Goal: Transaction & Acquisition: Purchase product/service

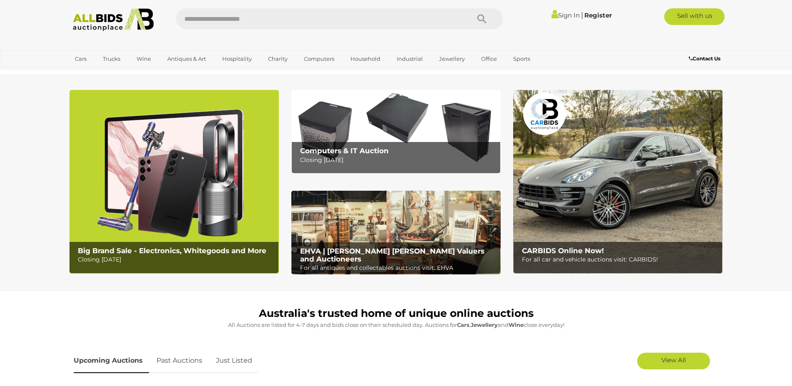
click at [369, 114] on img at bounding box center [395, 132] width 209 height 84
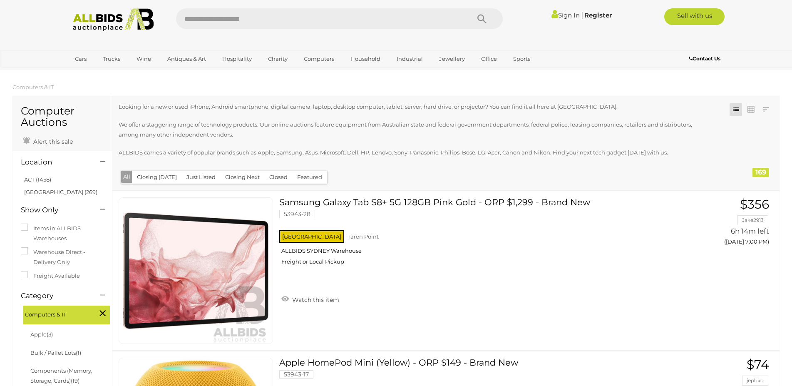
click at [136, 34] on div at bounding box center [396, 41] width 666 height 17
click at [131, 28] on img at bounding box center [113, 19] width 90 height 23
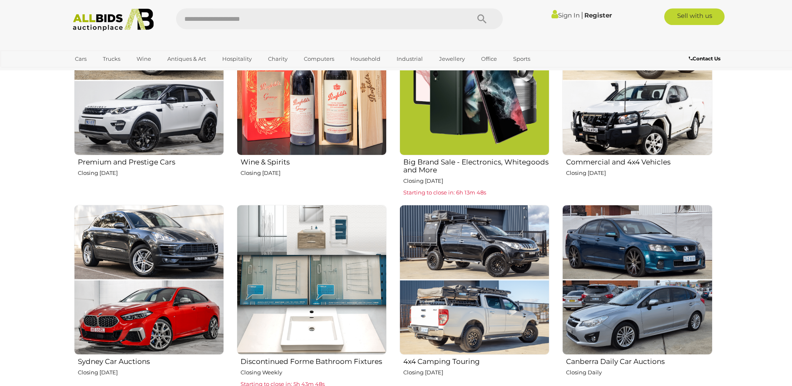
scroll to position [509, 0]
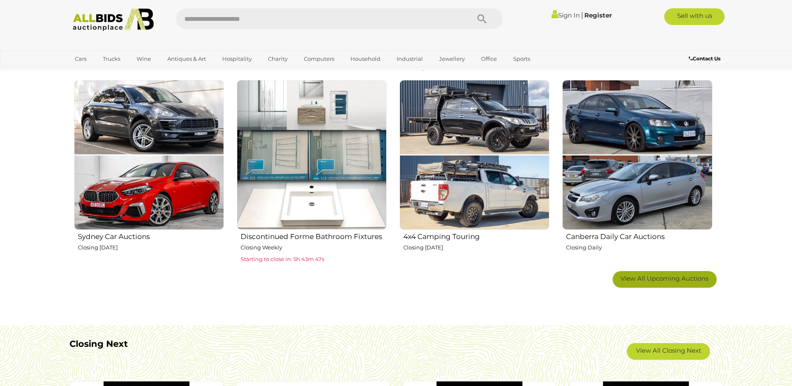
click at [665, 282] on span "View All Upcoming Auctions" at bounding box center [664, 278] width 88 height 8
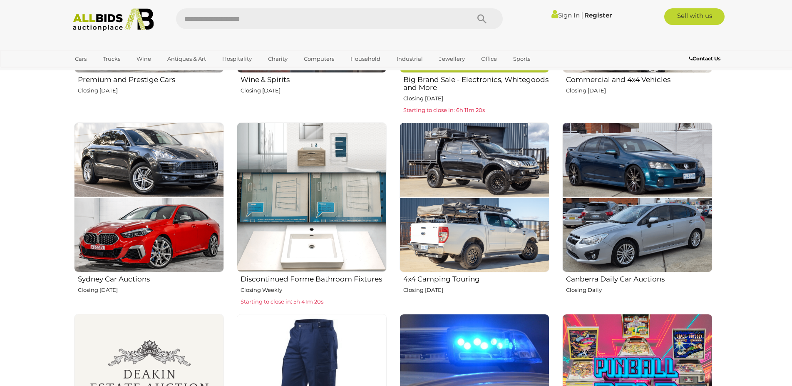
scroll to position [255, 0]
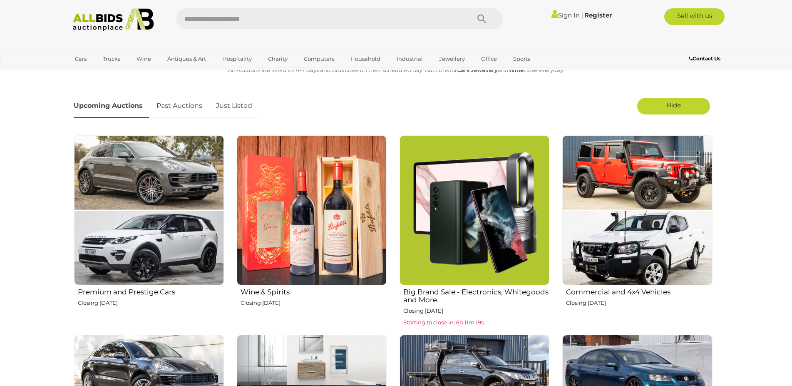
click at [310, 216] on img at bounding box center [312, 210] width 150 height 150
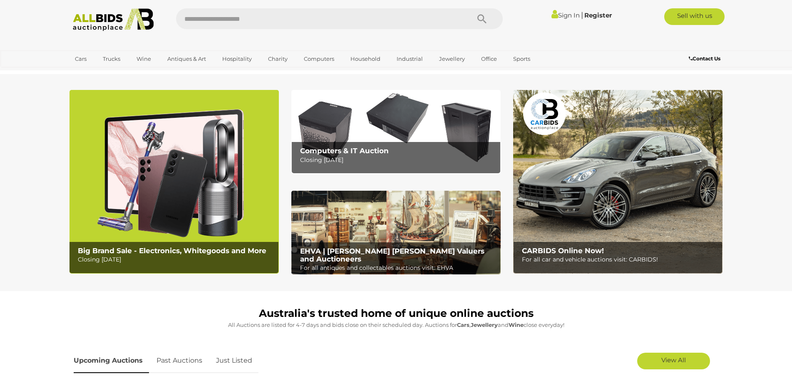
click at [379, 118] on img at bounding box center [395, 132] width 209 height 84
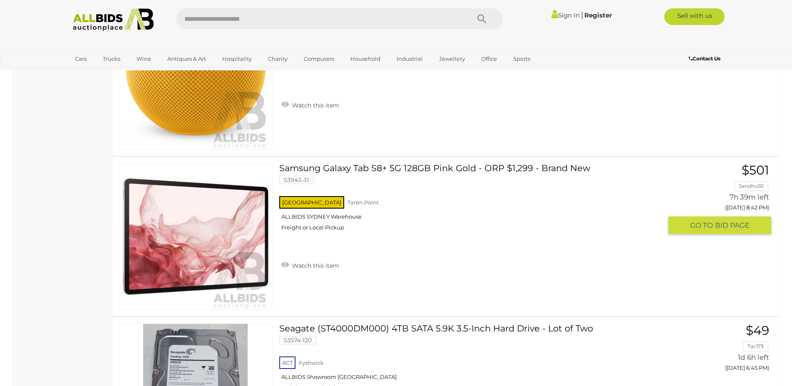
scroll to position [1528, 0]
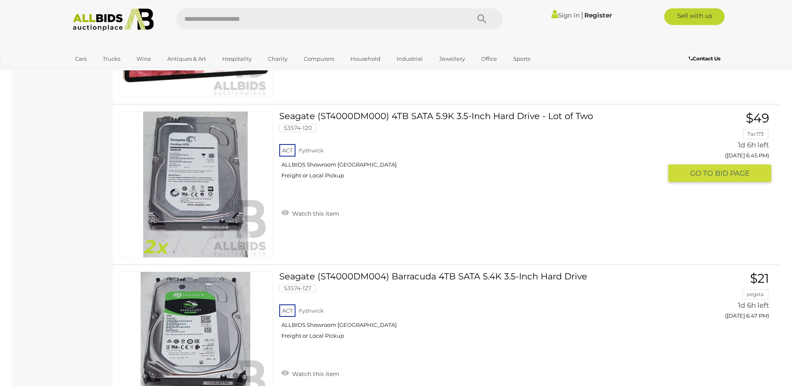
click at [220, 197] on img at bounding box center [196, 185] width 146 height 146
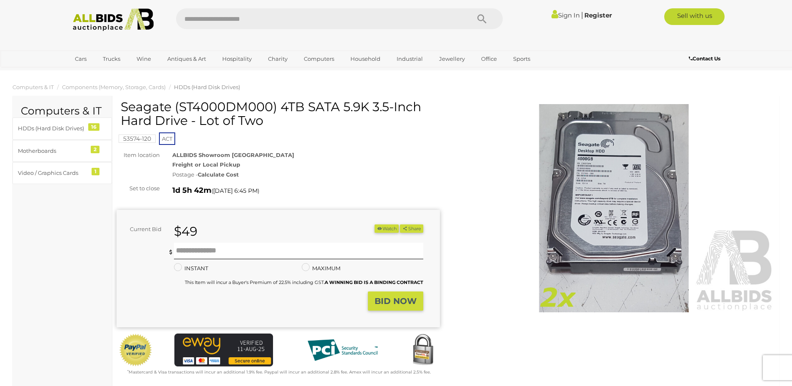
scroll to position [212, 0]
